Goal: Task Accomplishment & Management: Manage account settings

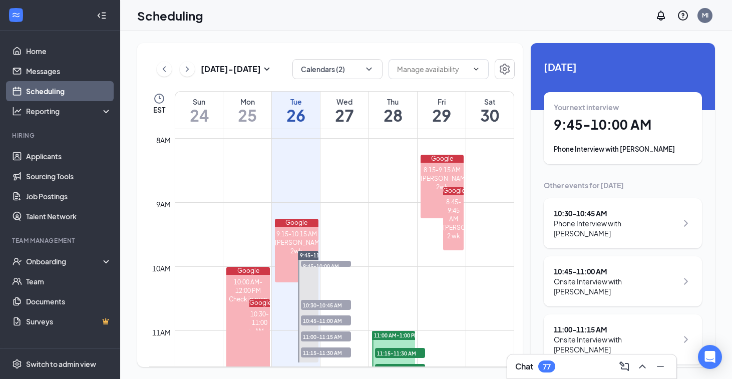
scroll to position [504, 0]
click at [500, 68] on icon "Settings" at bounding box center [505, 69] width 10 height 11
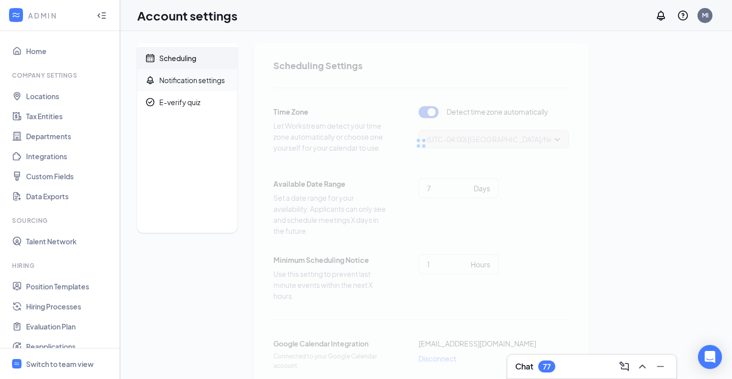
click at [194, 80] on div "Notification settings" at bounding box center [192, 80] width 66 height 10
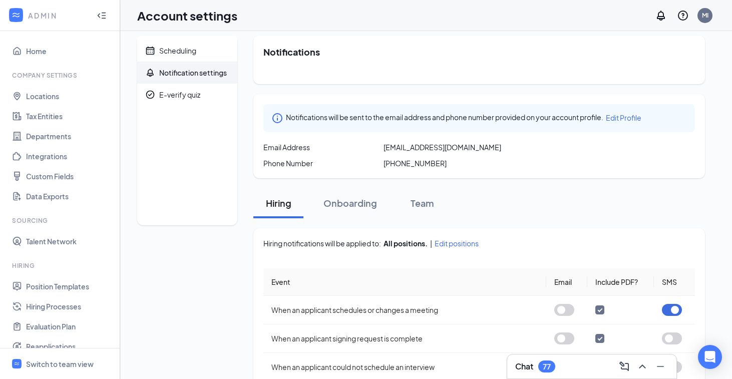
scroll to position [9, 0]
click at [199, 51] on span "Scheduling" at bounding box center [194, 50] width 70 height 22
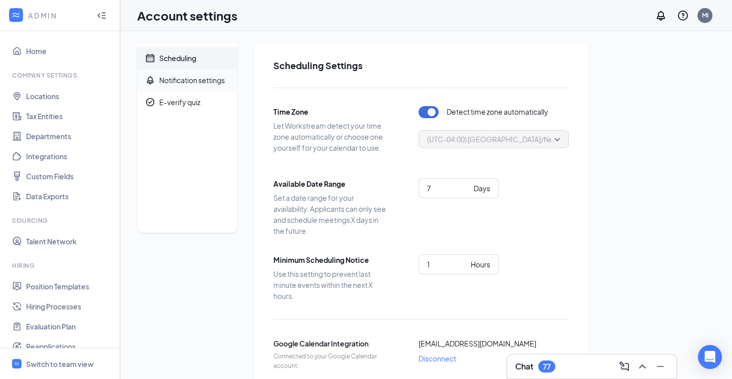
click at [176, 73] on span "Notification settings" at bounding box center [194, 80] width 70 height 22
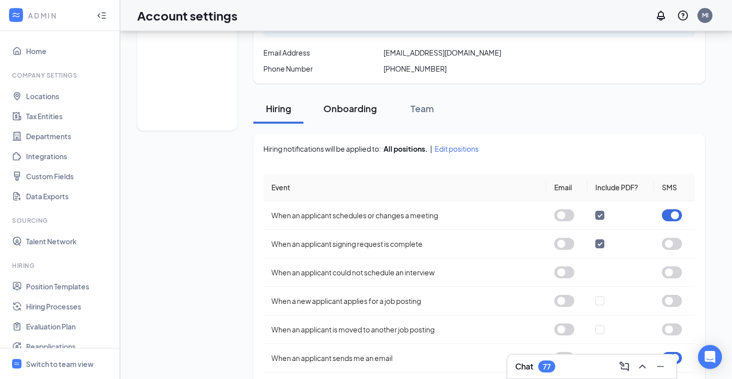
click at [358, 106] on div "Onboarding" at bounding box center [351, 108] width 54 height 13
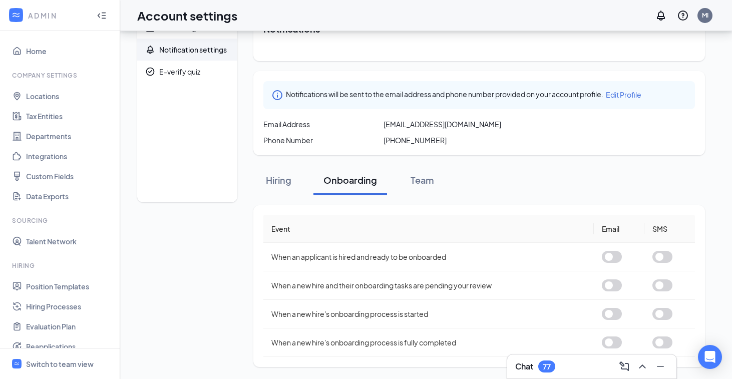
scroll to position [31, 0]
click at [422, 177] on div "Team" at bounding box center [422, 180] width 30 height 13
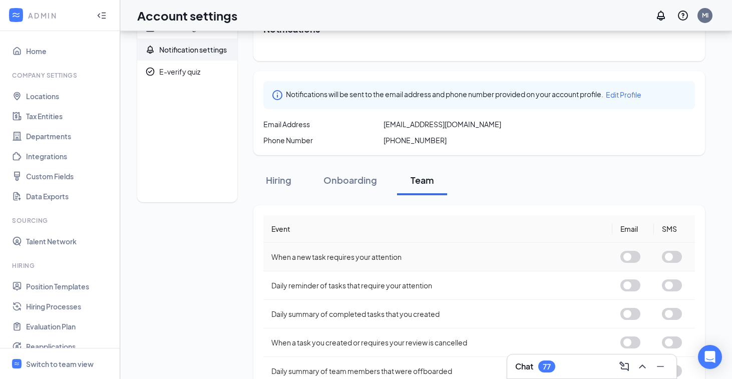
scroll to position [88, 0]
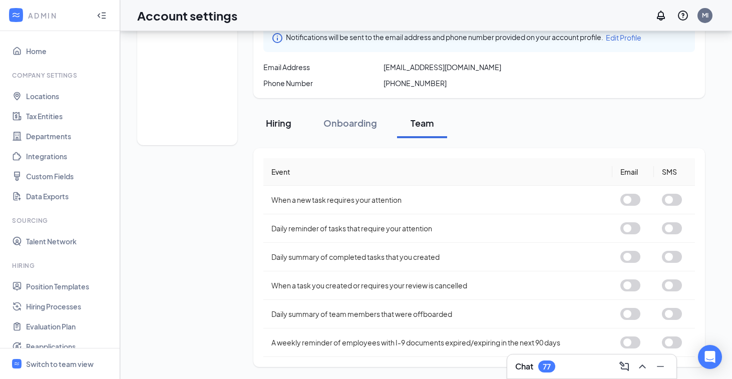
click at [277, 128] on div "Hiring" at bounding box center [279, 123] width 30 height 13
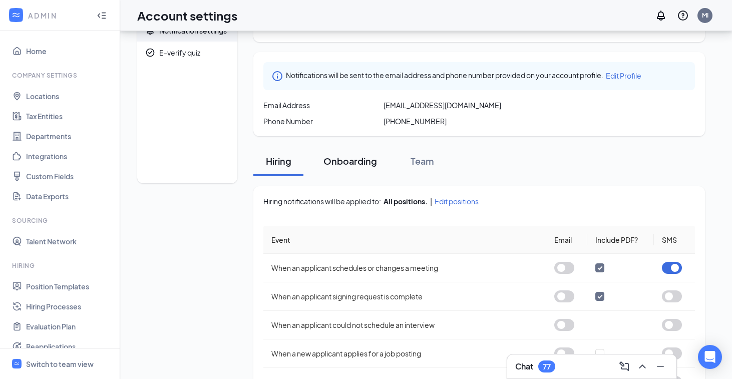
scroll to position [232, 0]
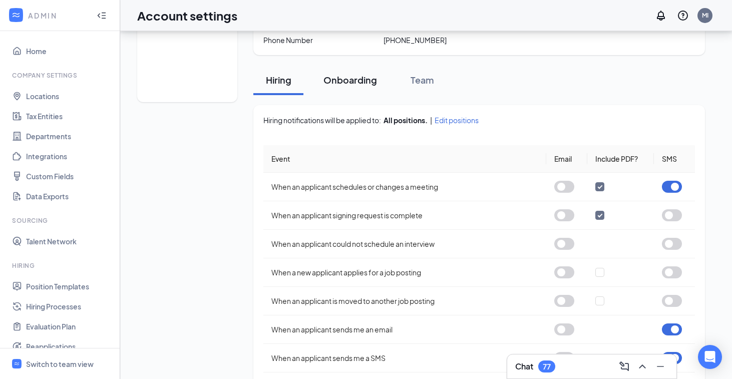
click at [355, 86] on div "Onboarding" at bounding box center [351, 80] width 54 height 13
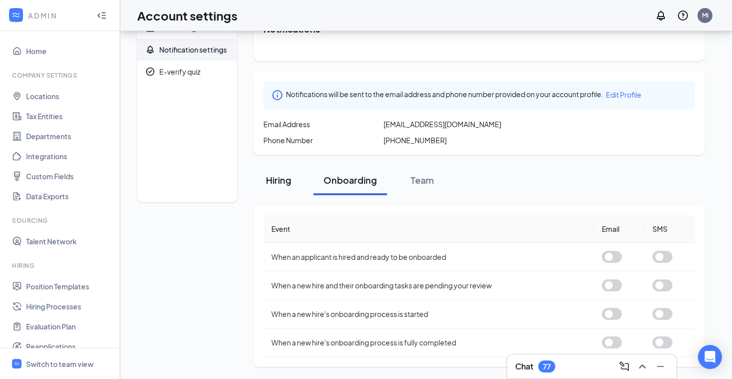
click at [278, 180] on div "Hiring" at bounding box center [279, 180] width 30 height 13
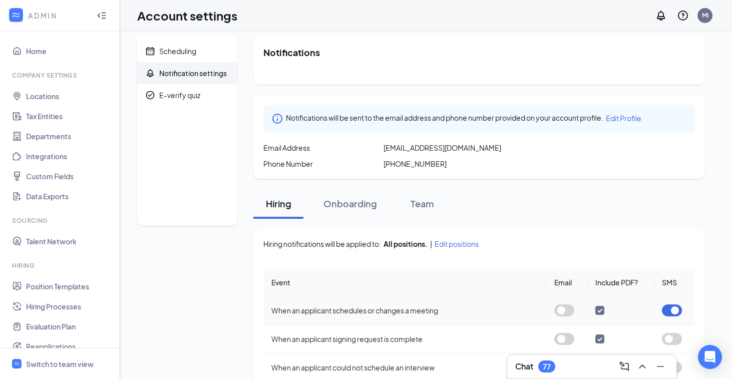
scroll to position [0, 0]
